Goal: Information Seeking & Learning: Find specific fact

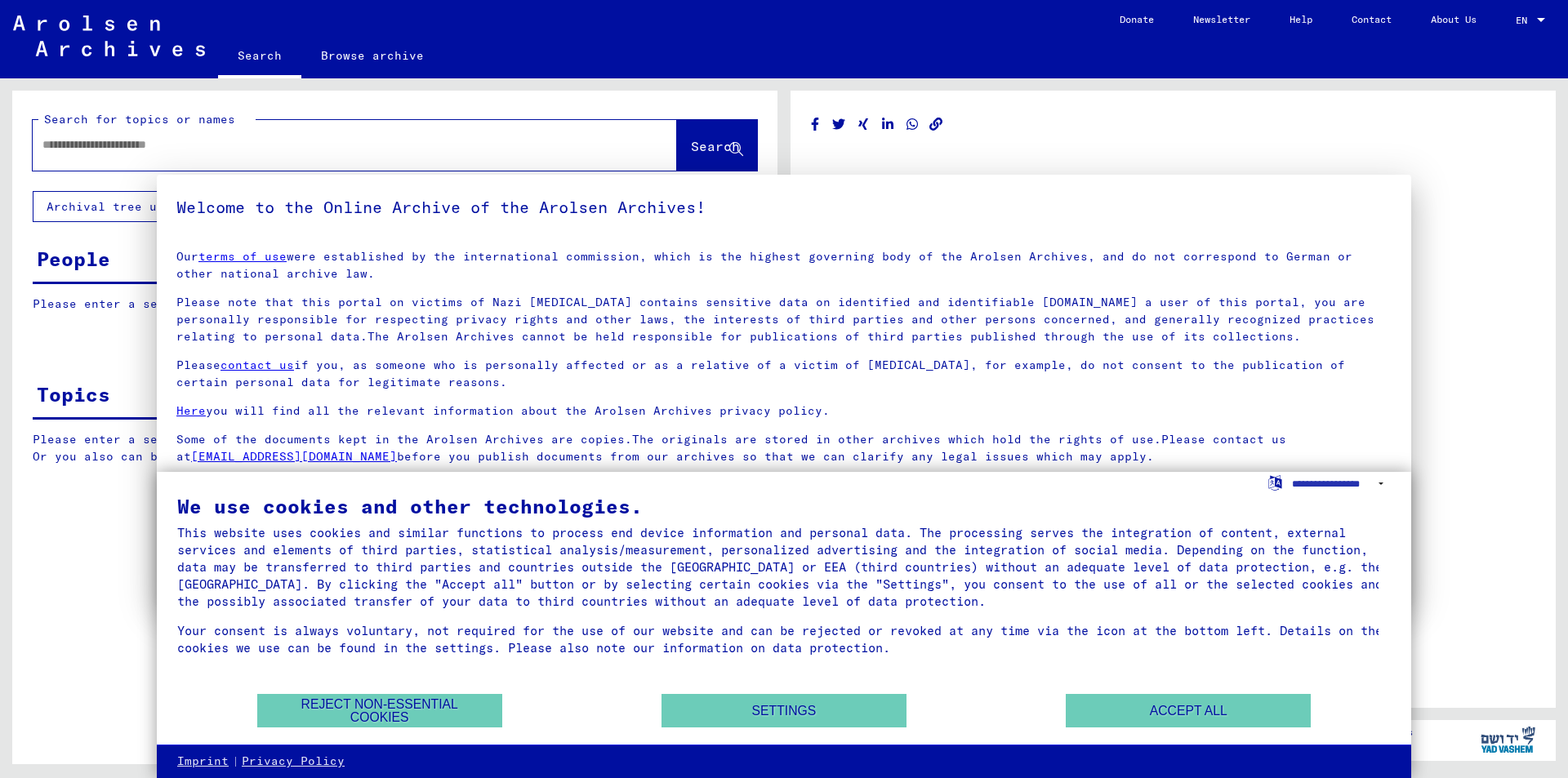
type input "********"
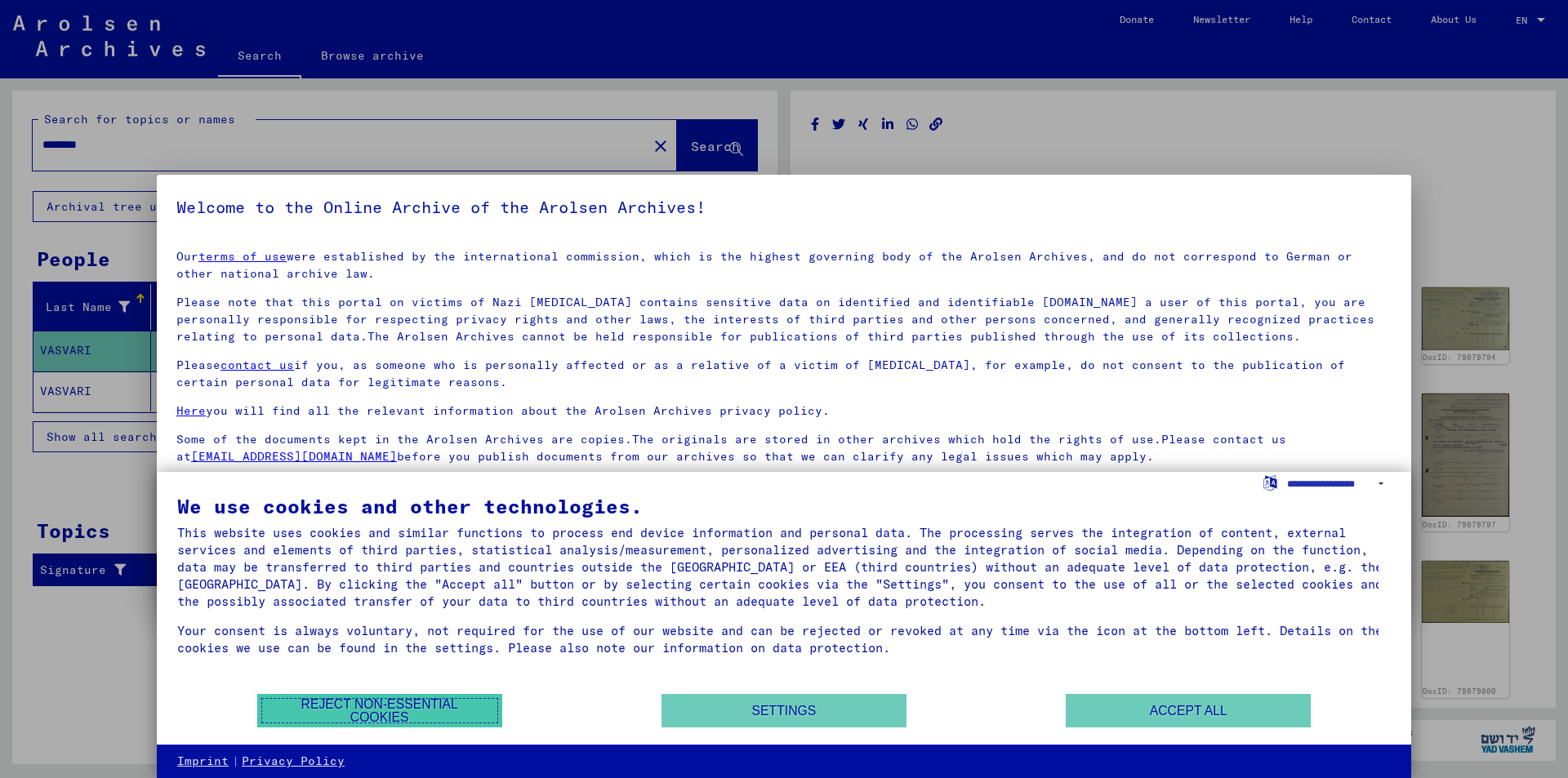
click at [453, 707] on button "Reject non-essential cookies" at bounding box center [380, 711] width 245 height 34
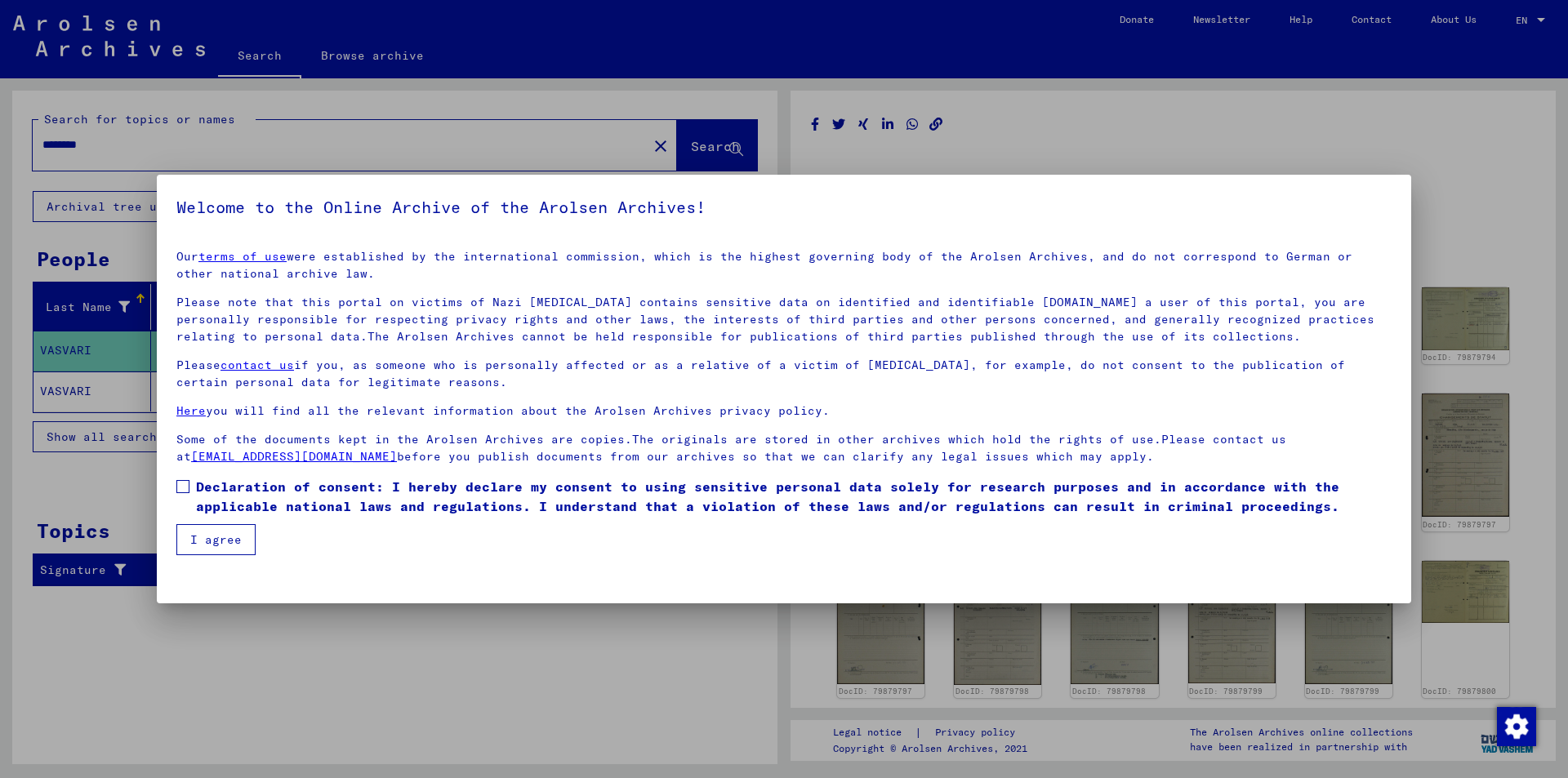
click at [184, 486] on span at bounding box center [183, 487] width 13 height 13
click at [215, 535] on button "I agree" at bounding box center [216, 540] width 79 height 31
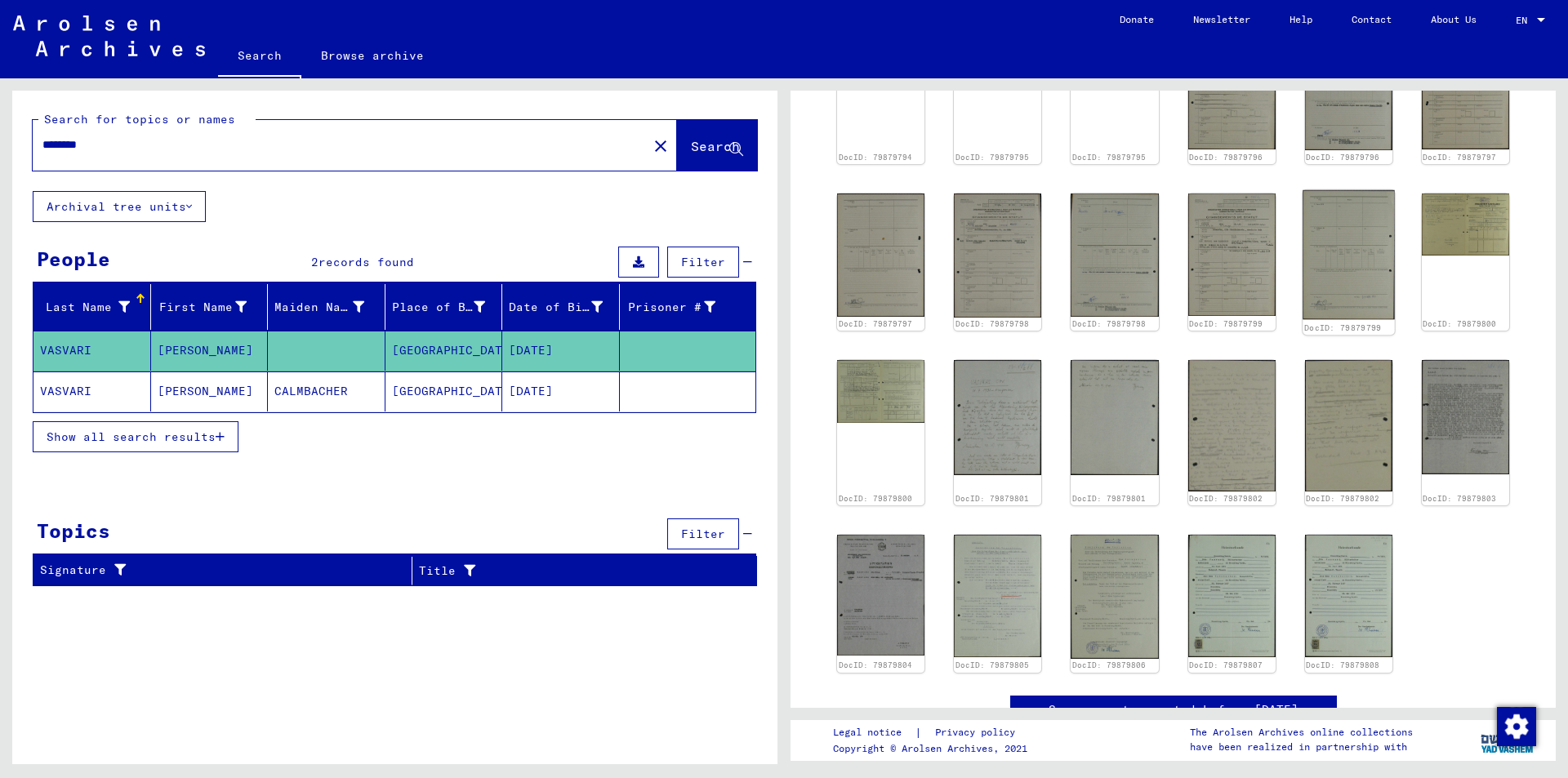
scroll to position [391, 0]
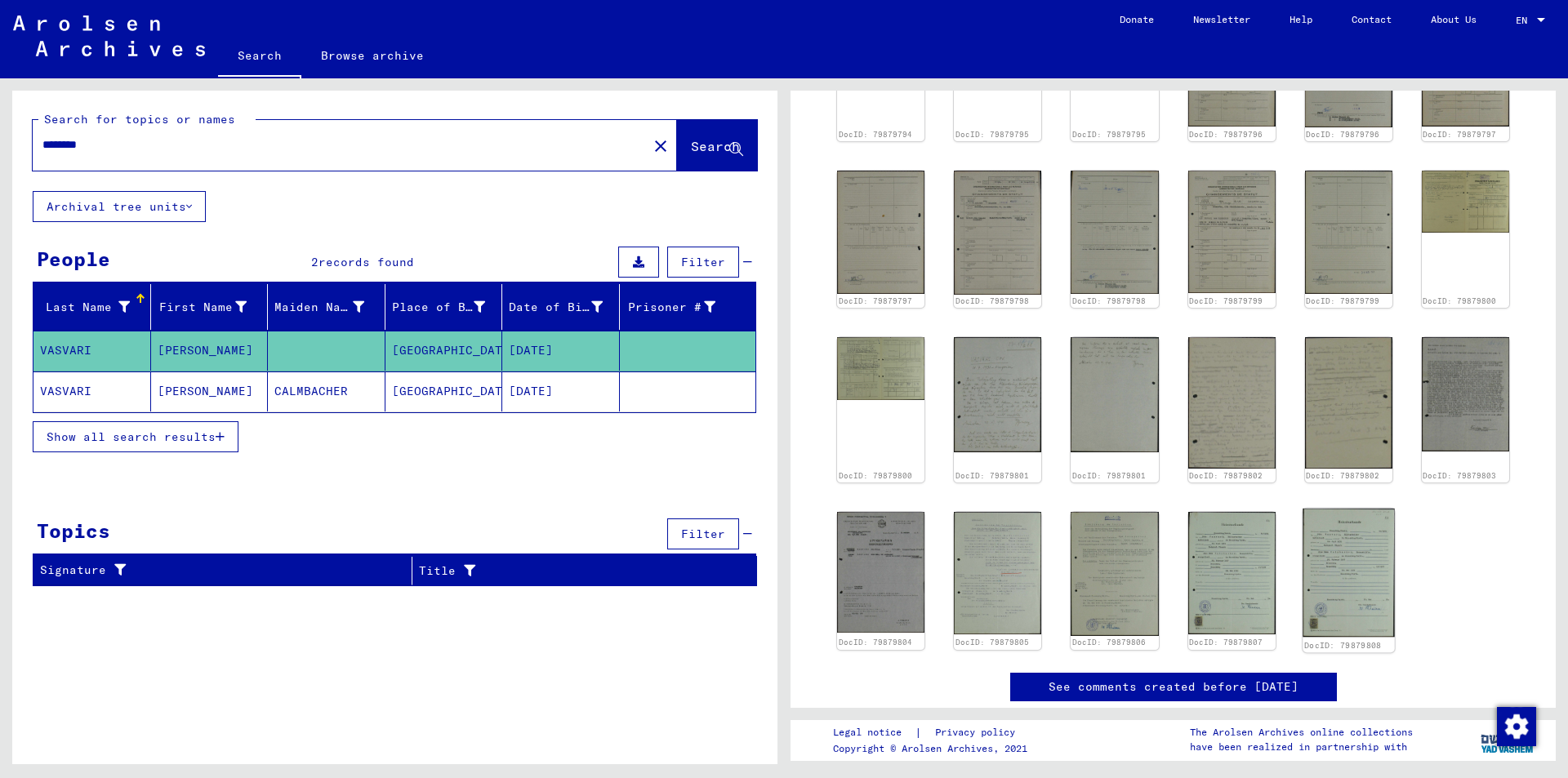
click at [1348, 586] on img at bounding box center [1349, 573] width 92 height 129
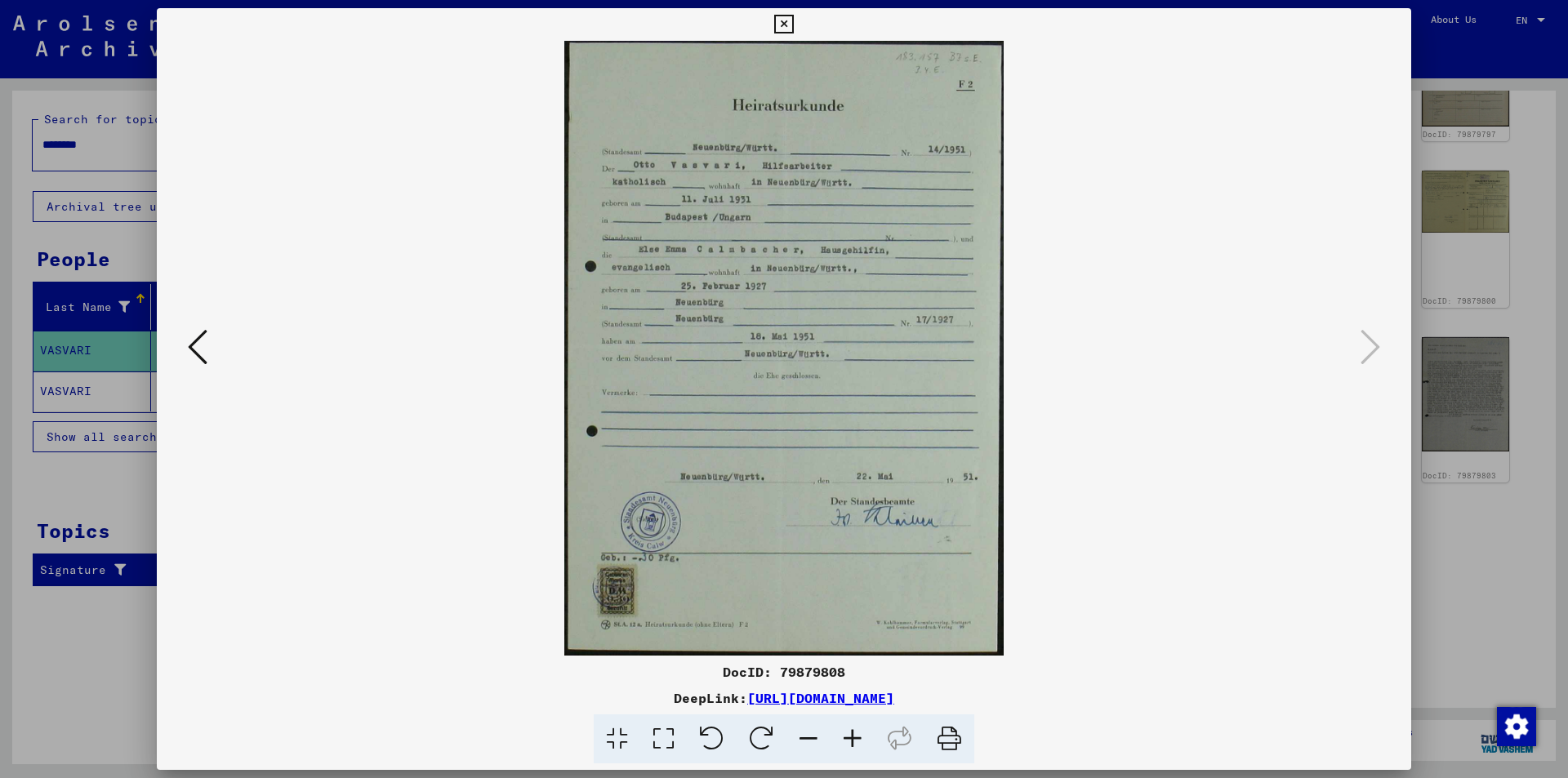
click at [199, 341] on icon at bounding box center [197, 347] width 20 height 39
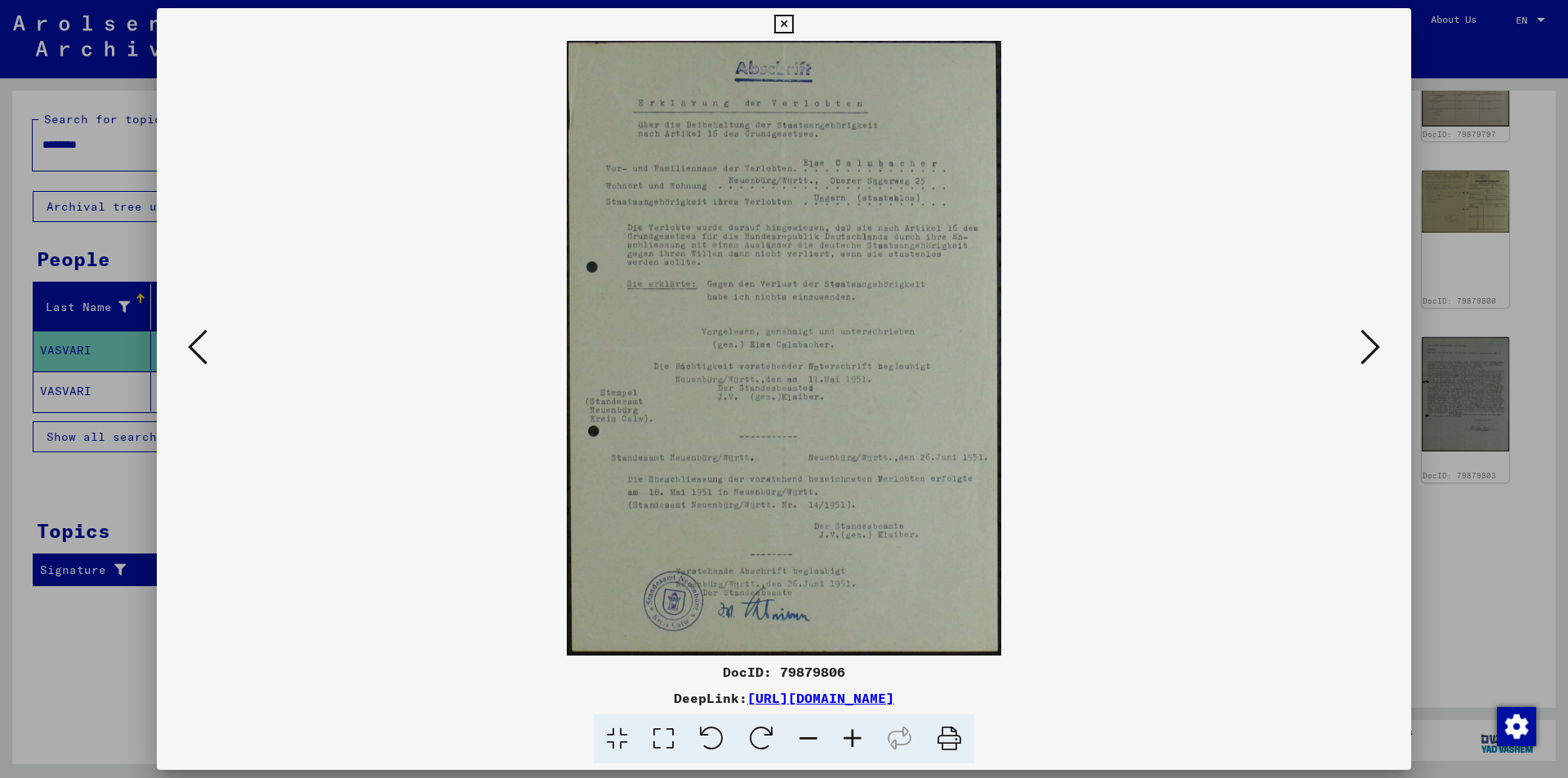
click at [200, 348] on icon at bounding box center [197, 347] width 20 height 39
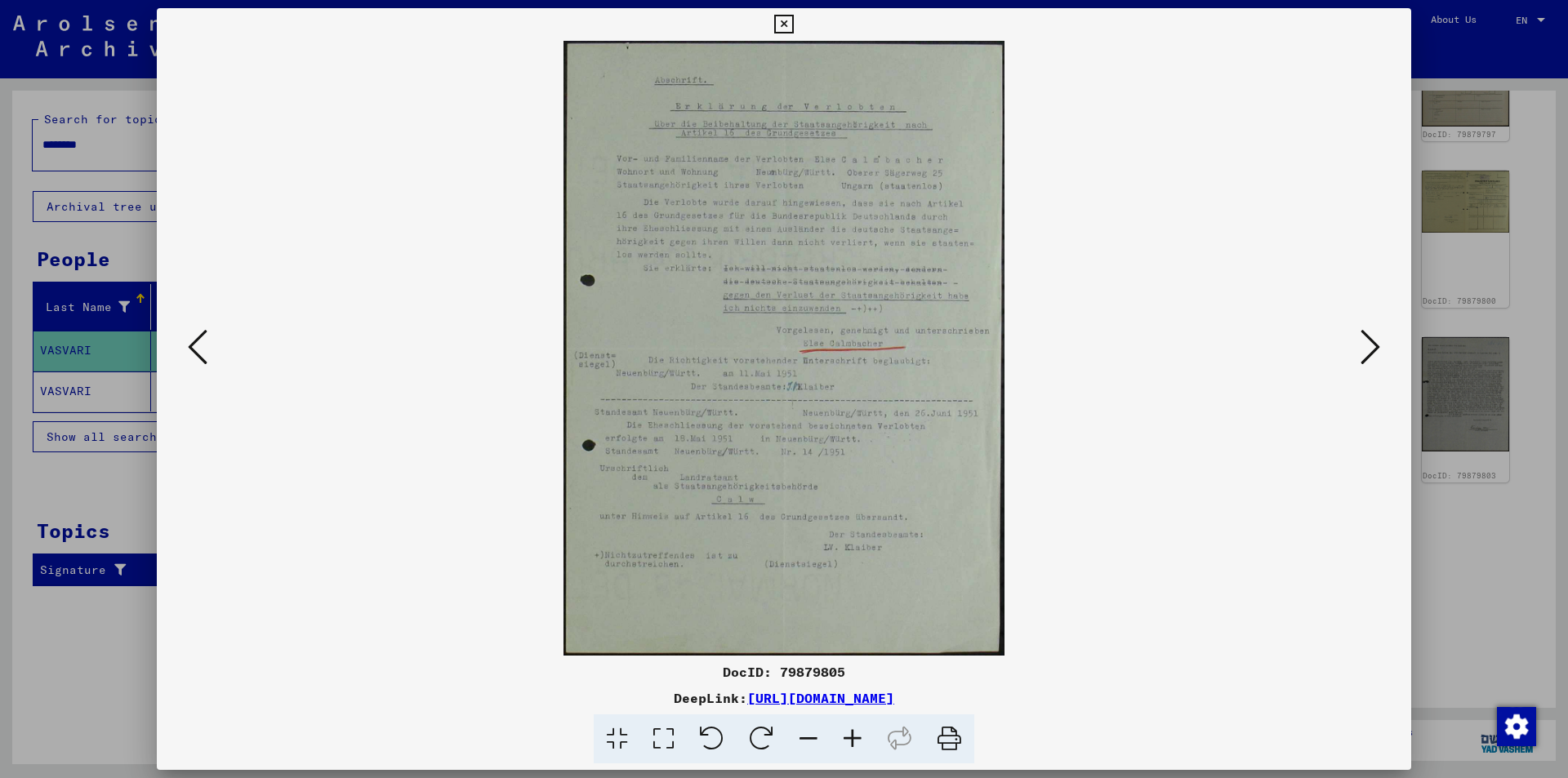
click at [200, 345] on icon at bounding box center [197, 347] width 20 height 39
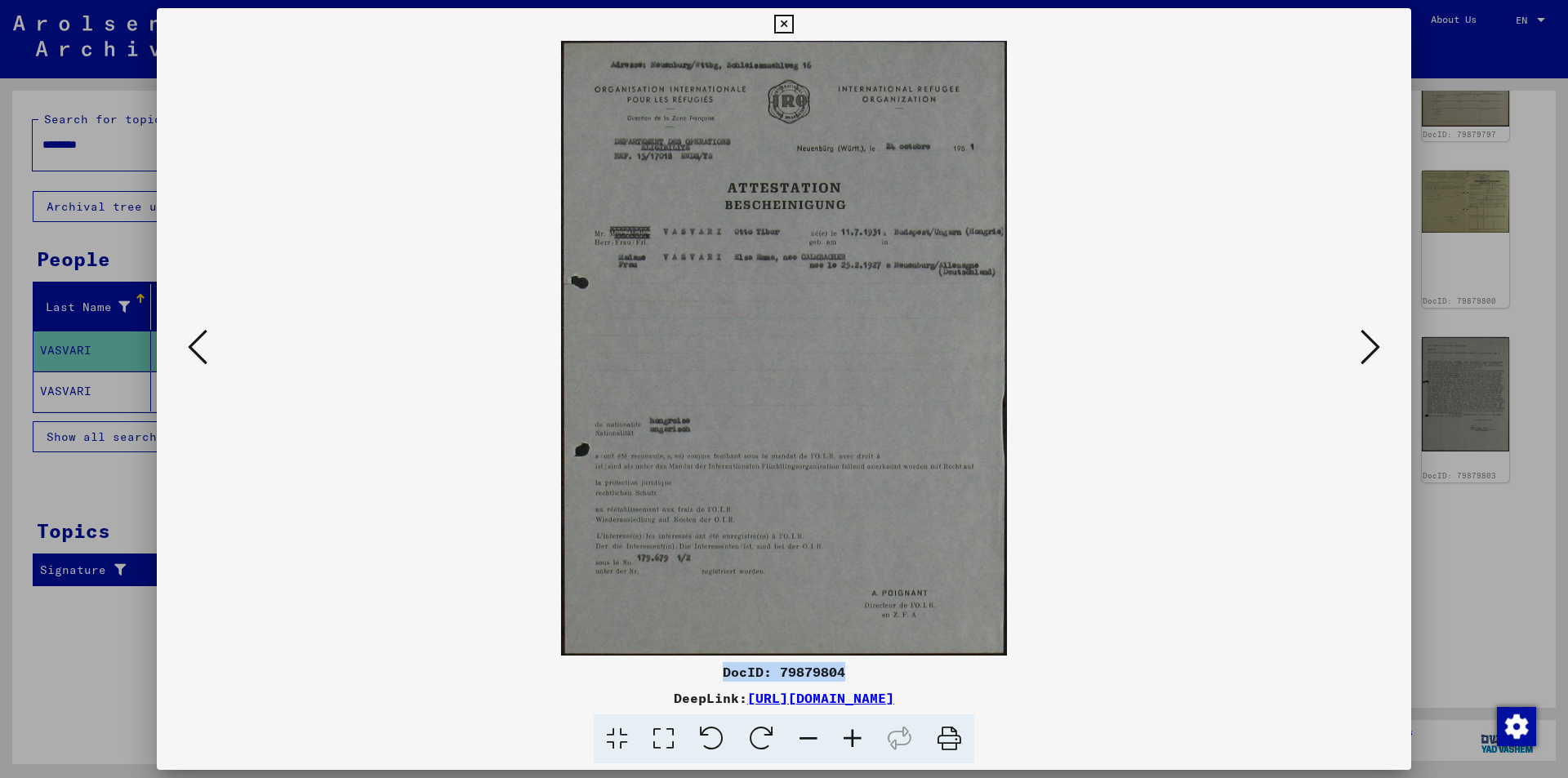
drag, startPoint x: 724, startPoint y: 669, endPoint x: 844, endPoint y: 672, distance: 120.0
click at [844, 672] on div "DocID: 79879804" at bounding box center [784, 672] width 1255 height 20
copy div "DocID: 79879804"
click at [663, 742] on icon at bounding box center [663, 739] width 47 height 50
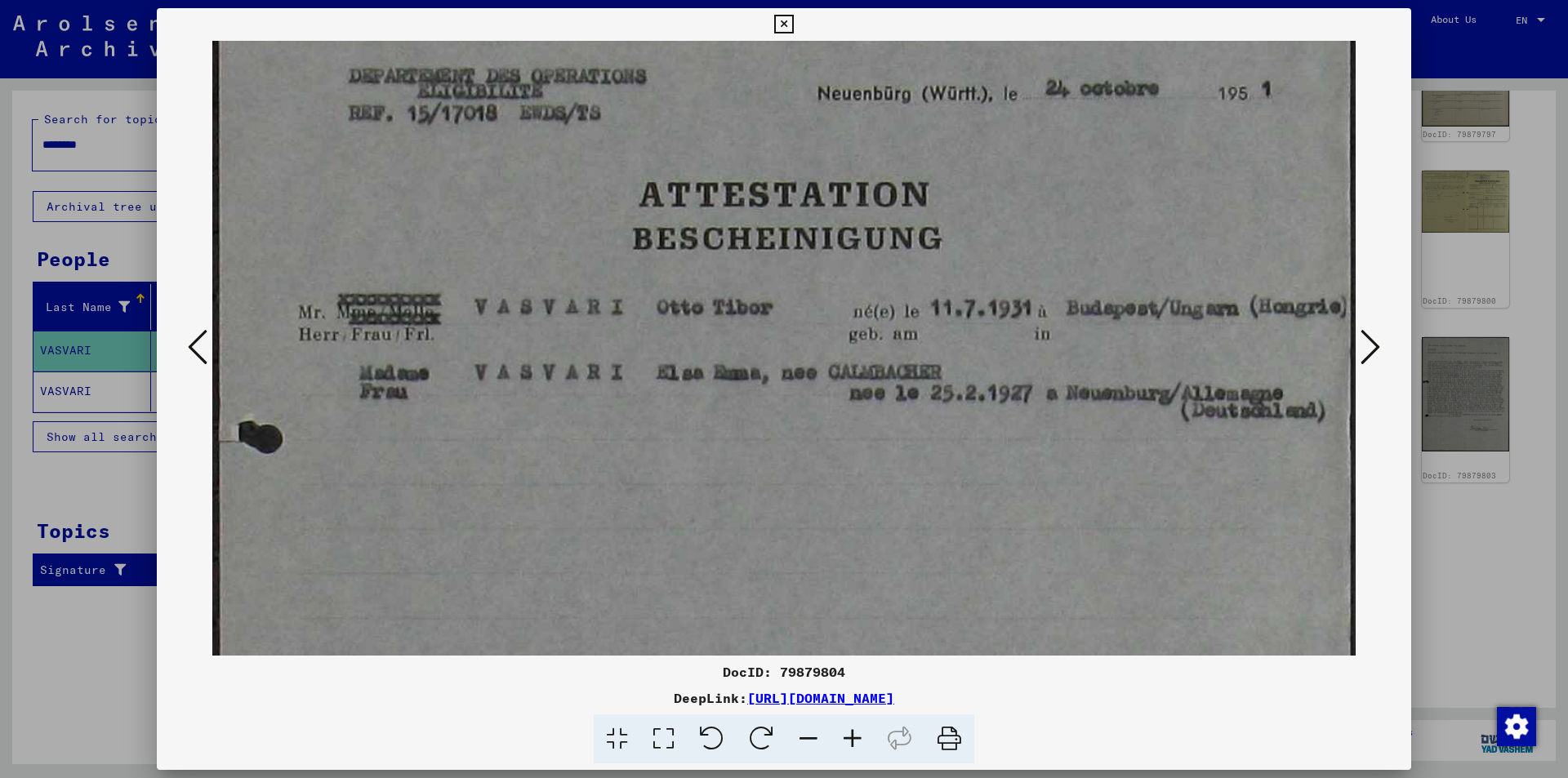
scroll to position [225, 0]
drag, startPoint x: 736, startPoint y: 373, endPoint x: 709, endPoint y: 147, distance: 227.6
click at [709, 147] on img at bounding box center [784, 605] width 1144 height 1579
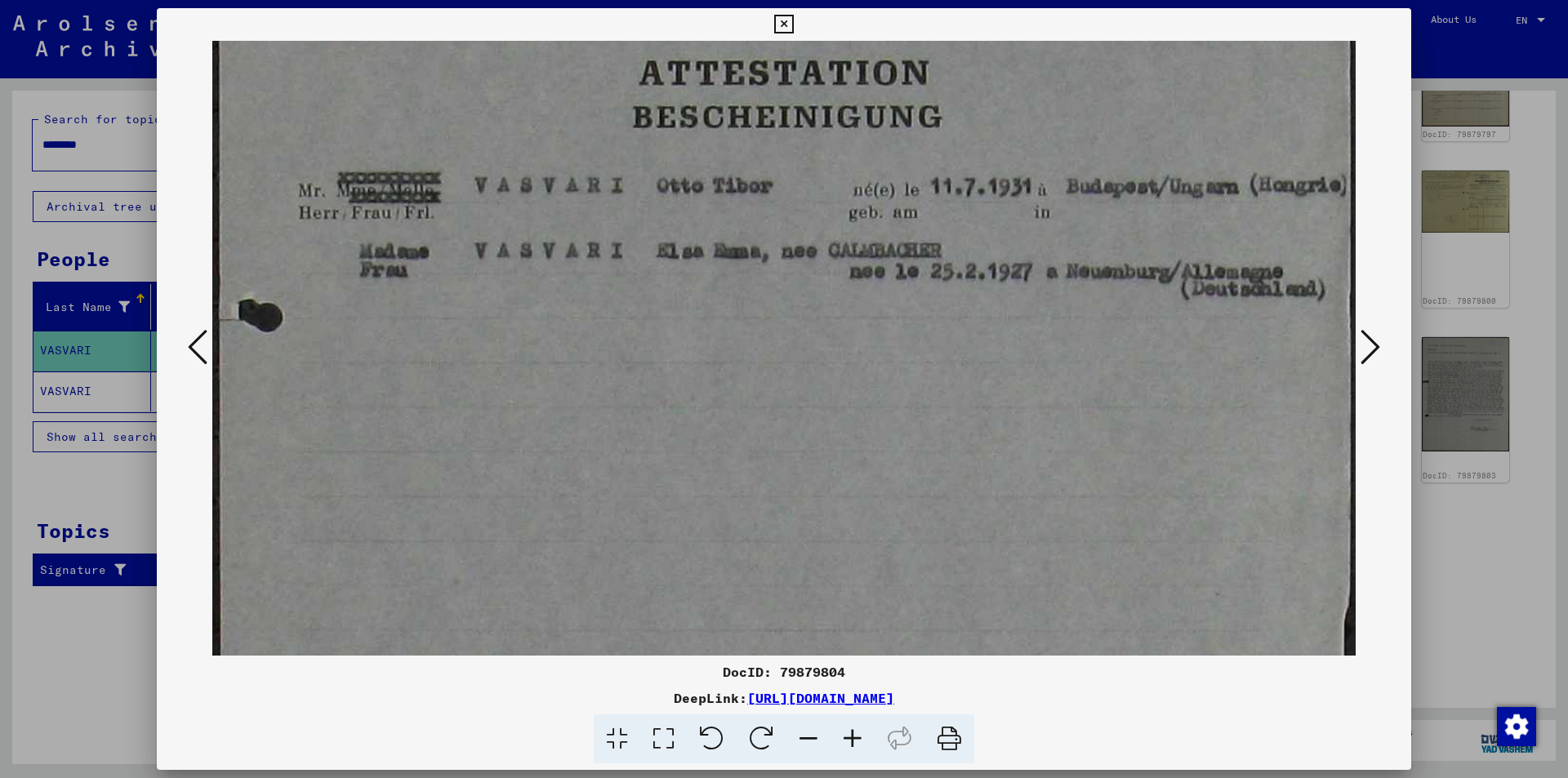
drag, startPoint x: 921, startPoint y: 285, endPoint x: 899, endPoint y: 256, distance: 36.4
click at [861, 169] on img at bounding box center [784, 485] width 1144 height 1579
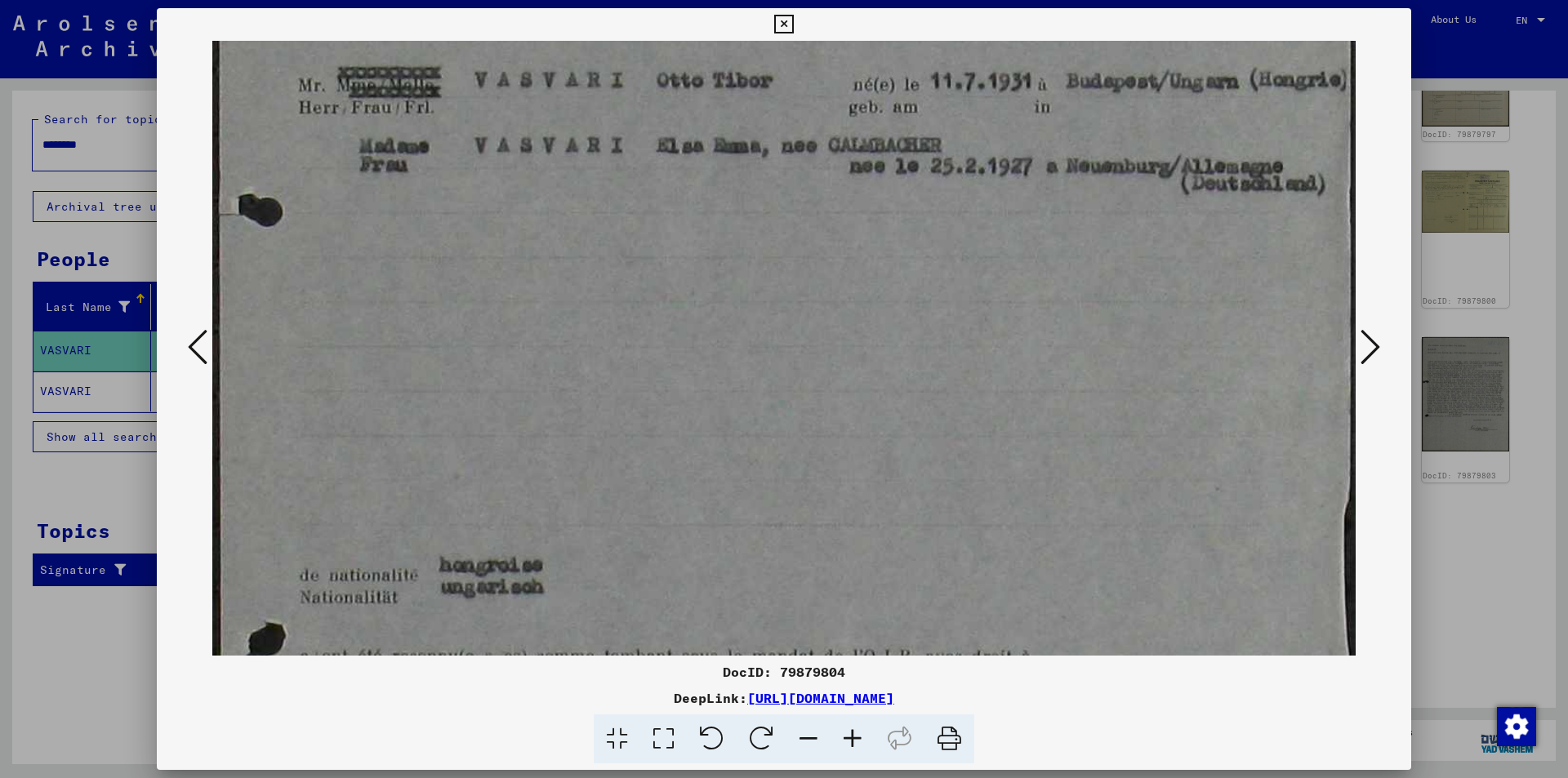
scroll to position [452, 0]
drag, startPoint x: 833, startPoint y: 270, endPoint x: 754, endPoint y: 160, distance: 135.4
click at [754, 160] on img at bounding box center [784, 378] width 1144 height 1579
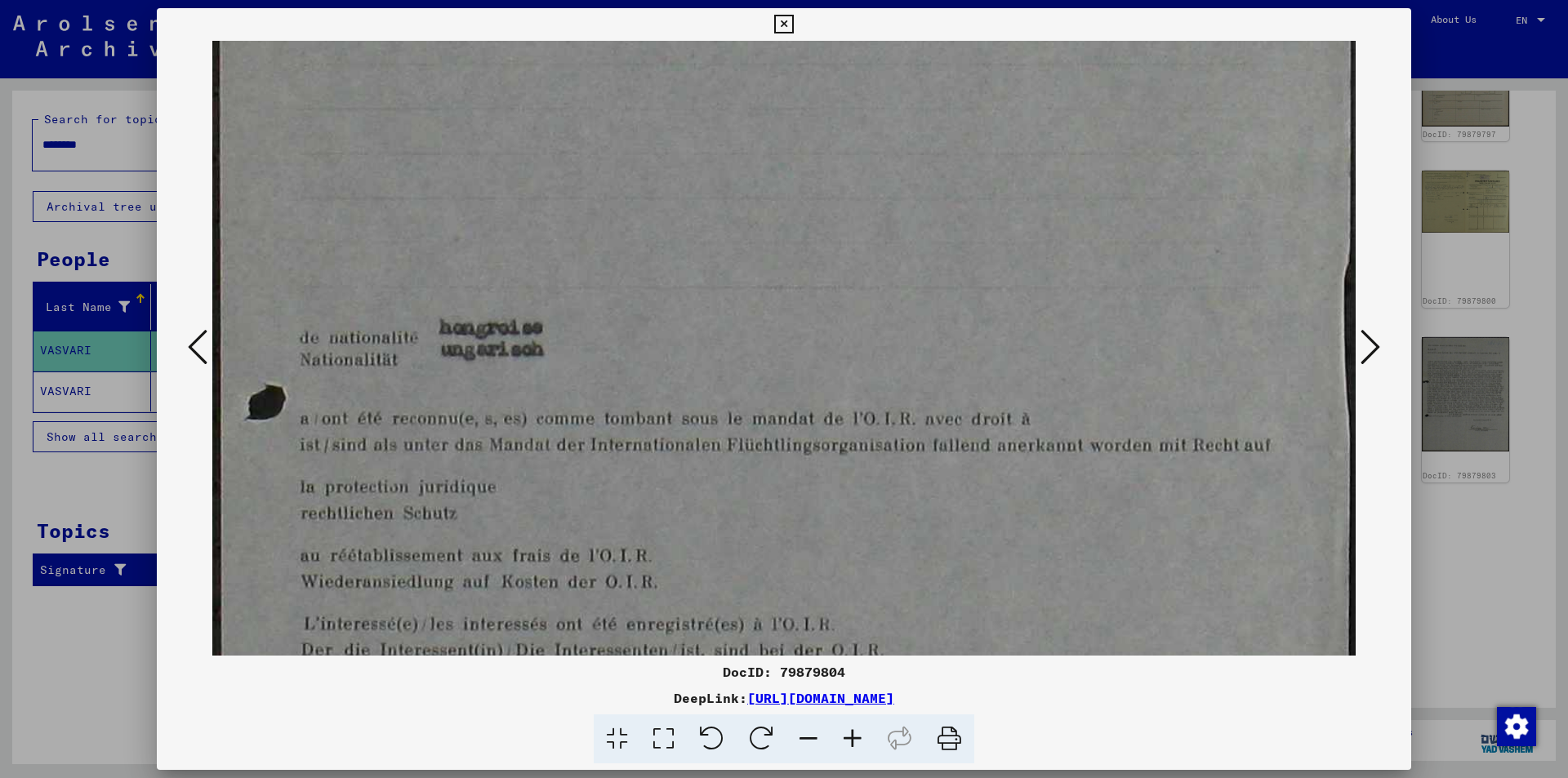
drag, startPoint x: 825, startPoint y: 396, endPoint x: 743, endPoint y: 160, distance: 249.8
click at [743, 160] on img at bounding box center [784, 142] width 1144 height 1579
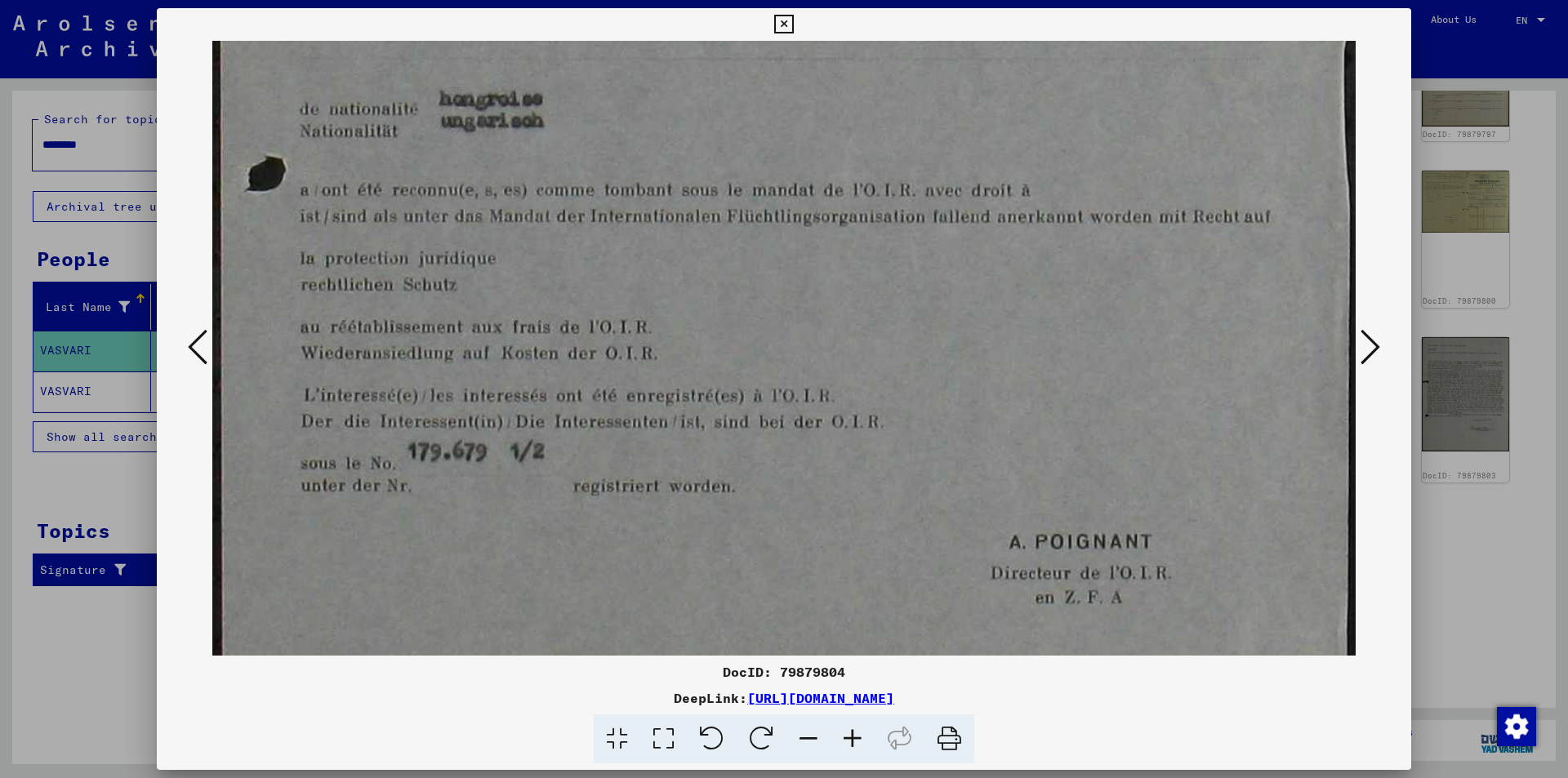
drag, startPoint x: 937, startPoint y: 361, endPoint x: 890, endPoint y: 137, distance: 228.9
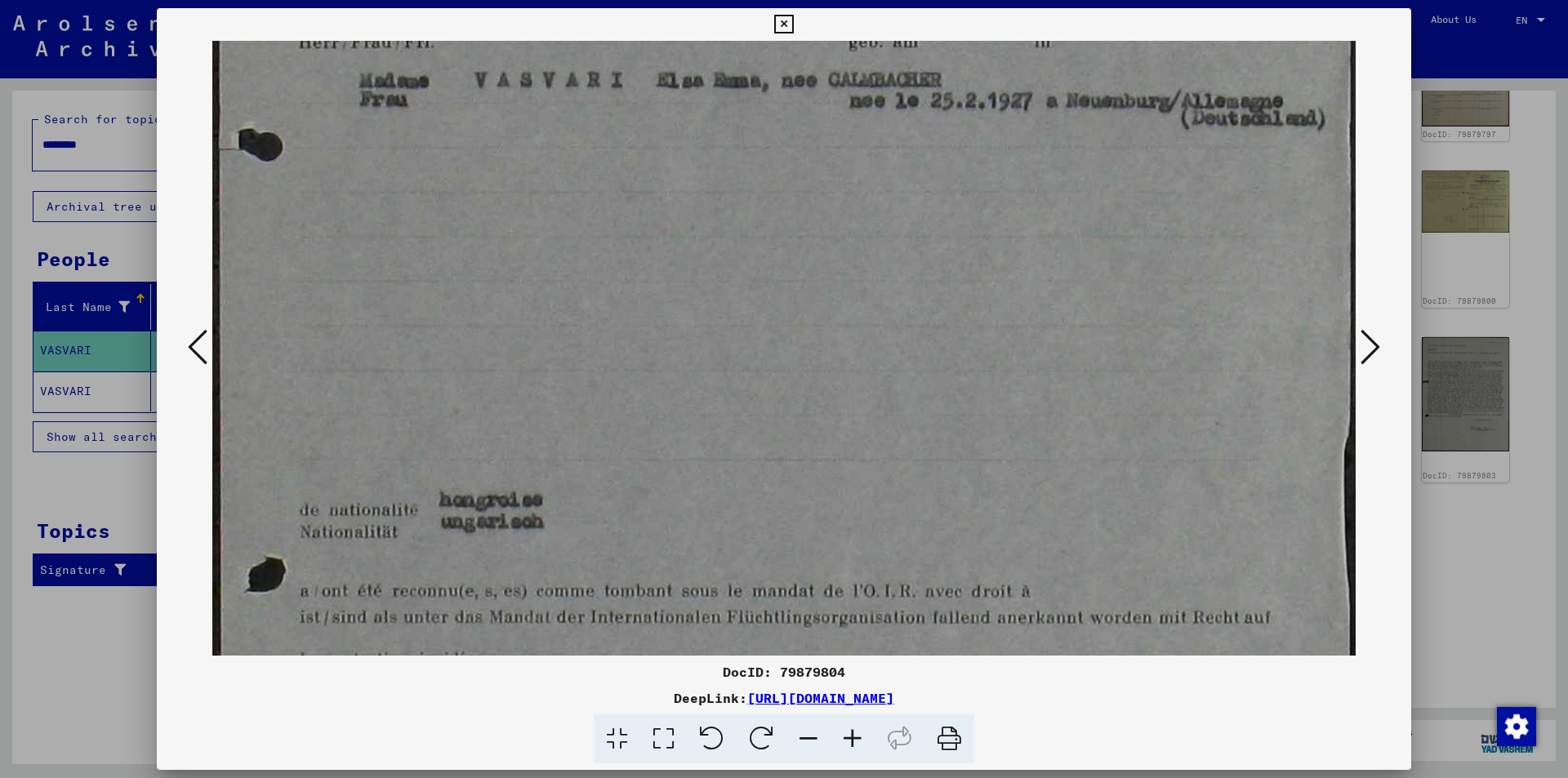
drag, startPoint x: 670, startPoint y: 155, endPoint x: 674, endPoint y: 543, distance: 388.0
click at [674, 543] on img at bounding box center [784, 314] width 1144 height 1579
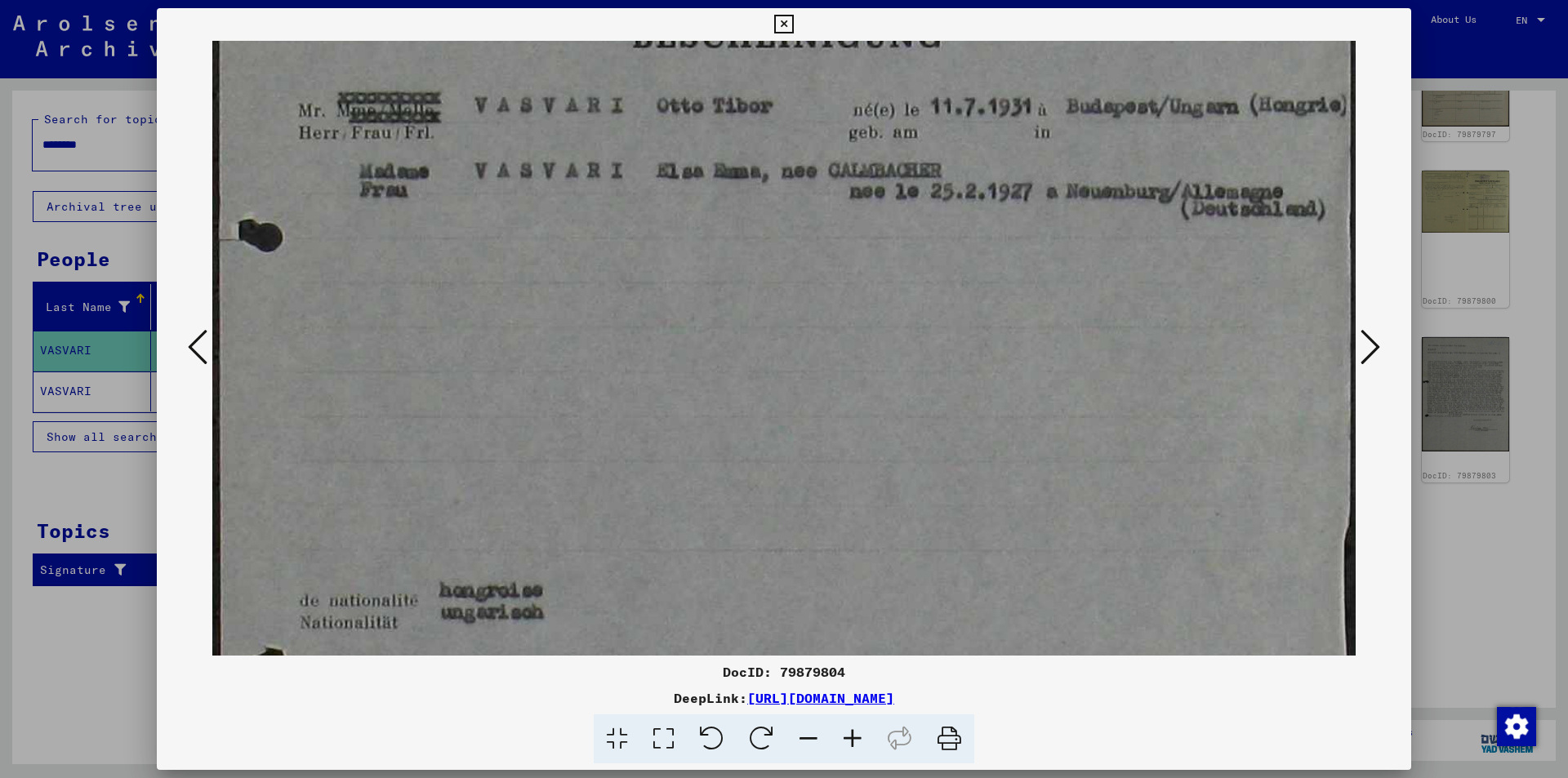
drag, startPoint x: 758, startPoint y: 354, endPoint x: 742, endPoint y: 414, distance: 62.1
click at [742, 415] on img at bounding box center [784, 405] width 1144 height 1579
